Goal: Book appointment/travel/reservation

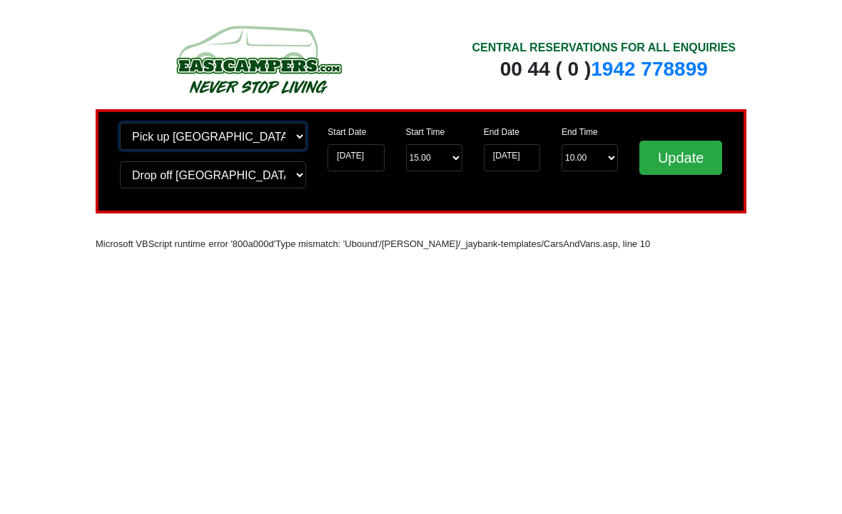
click at [293, 131] on select "Change pick up location? Pick up [GEOGRAPHIC_DATA] [GEOGRAPHIC_DATA] [GEOGRAPHI…" at bounding box center [213, 136] width 186 height 27
select select "BLA1"
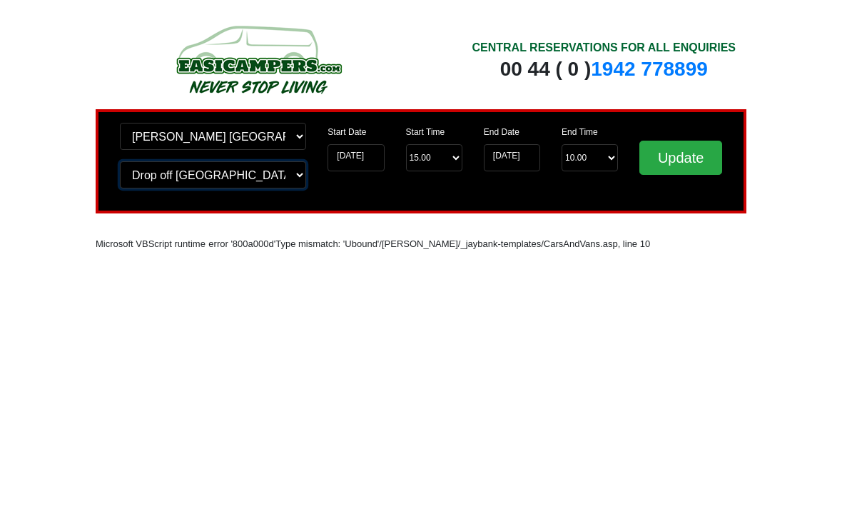
click at [281, 175] on select "Change drop off location? Drop off [GEOGRAPHIC_DATA] [GEOGRAPHIC_DATA] [GEOGRAP…" at bounding box center [213, 174] width 186 height 27
select select "BLA1"
click at [691, 167] on input "Update" at bounding box center [680, 158] width 83 height 34
click at [691, 163] on input "Update" at bounding box center [680, 158] width 83 height 34
click at [684, 151] on input "Update" at bounding box center [680, 158] width 83 height 34
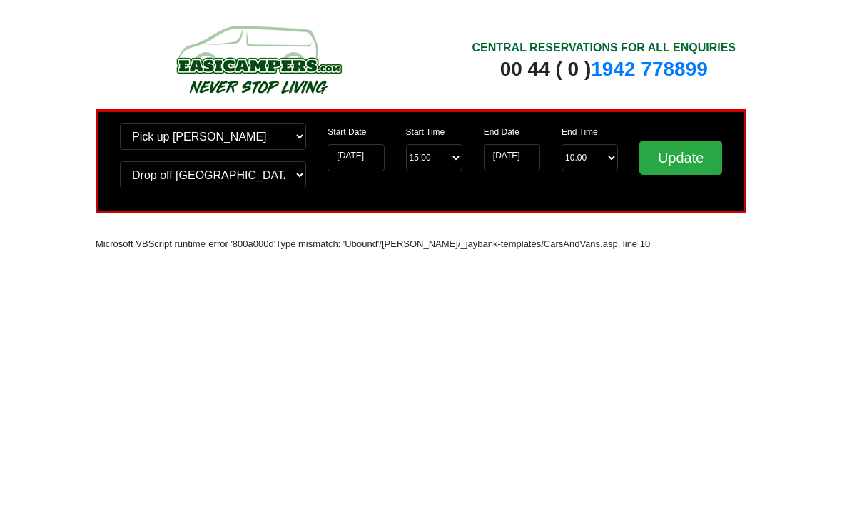
click at [686, 151] on input "Update" at bounding box center [680, 158] width 83 height 34
click at [279, 141] on select "Change pick up location? Pick up [PERSON_NAME] [GEOGRAPHIC_DATA] [GEOGRAPHIC_DA…" at bounding box center [213, 136] width 186 height 27
select select "PRE1"
click at [297, 164] on select "Change drop off location? Drop off [GEOGRAPHIC_DATA] [GEOGRAPHIC_DATA] [GEOGRAP…" at bounding box center [213, 174] width 186 height 27
select select "PRE1"
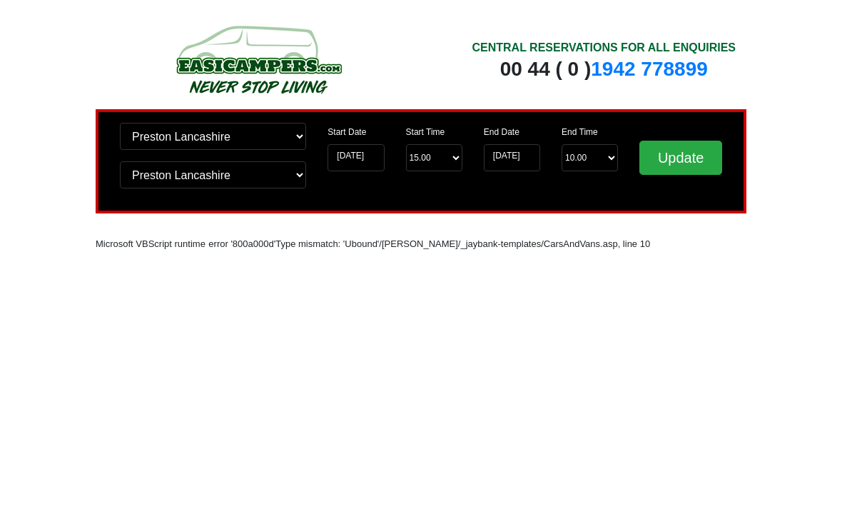
click at [689, 162] on input "Update" at bounding box center [680, 158] width 83 height 34
